Goal: Task Accomplishment & Management: Manage account settings

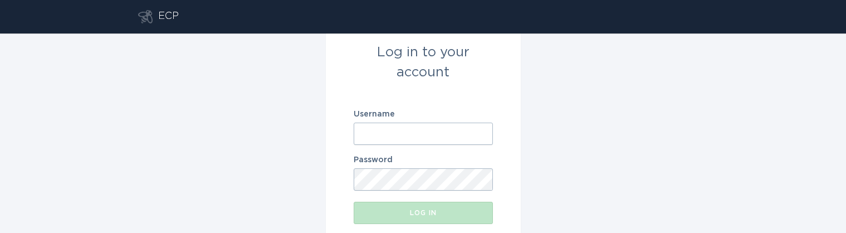
click at [377, 124] on input "Username" at bounding box center [423, 134] width 139 height 22
drag, startPoint x: 439, startPoint y: 131, endPoint x: 358, endPoint y: 131, distance: 81.3
click at [358, 131] on input "[EMAIL_ADDRESS][DOMAIN_NAME]" at bounding box center [423, 134] width 139 height 22
paste input "tidsgt"
type input "[EMAIL_ADDRESS][DOMAIN_NAME]"
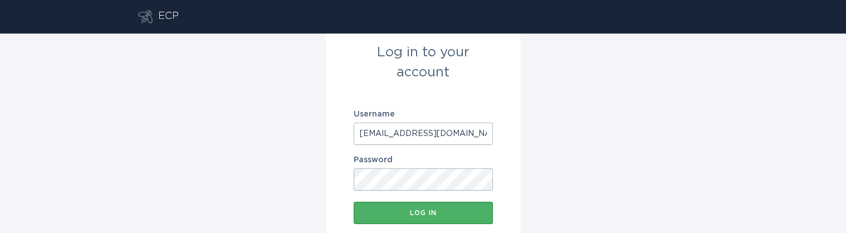
click at [427, 216] on div "Log in" at bounding box center [423, 212] width 128 height 7
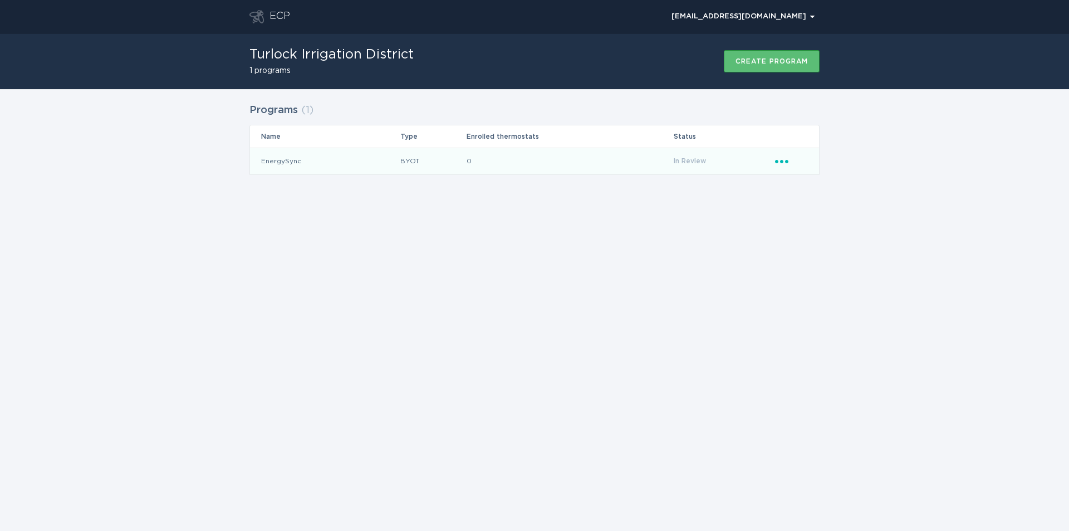
click at [282, 162] on td "EnergySync" at bounding box center [325, 161] width 150 height 27
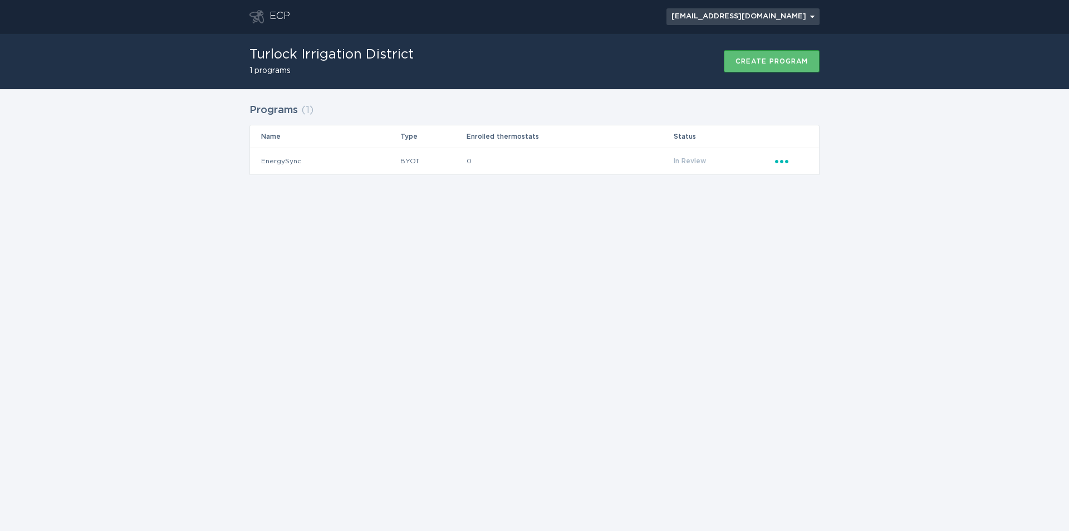
click at [810, 11] on button "[EMAIL_ADDRESS][DOMAIN_NAME] Chevron" at bounding box center [743, 16] width 153 height 17
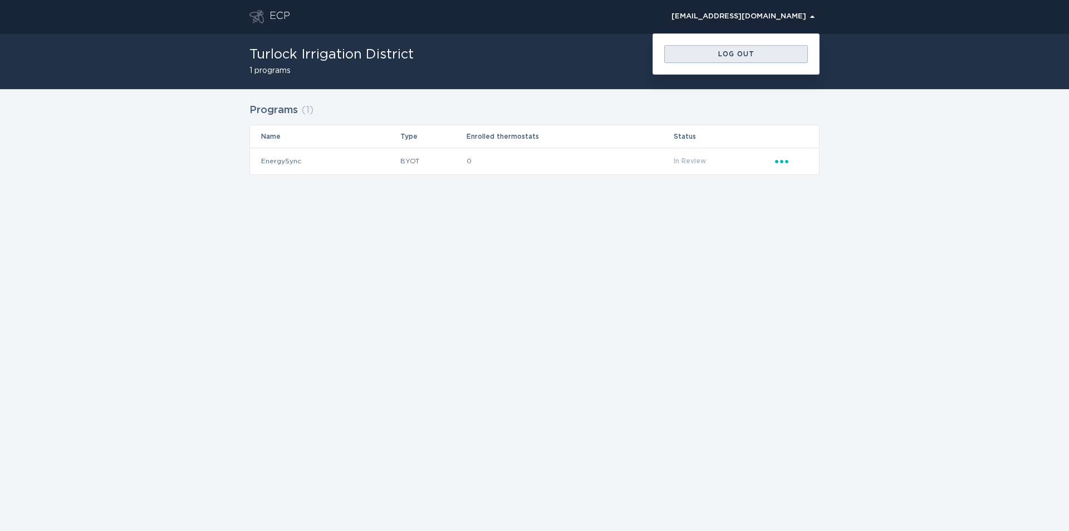
click at [734, 57] on div "Log out" at bounding box center [736, 54] width 133 height 7
